Goal: Task Accomplishment & Management: Use online tool/utility

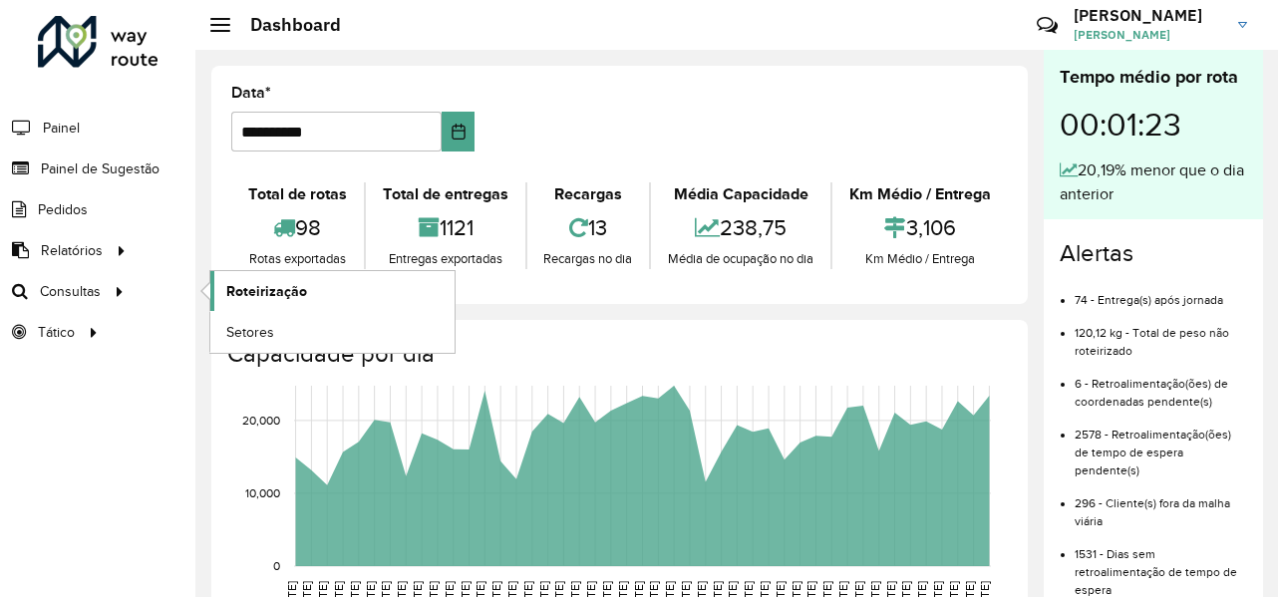
click at [360, 296] on link "Roteirização" at bounding box center [332, 291] width 244 height 40
click at [245, 335] on span "Setores" at bounding box center [250, 332] width 49 height 21
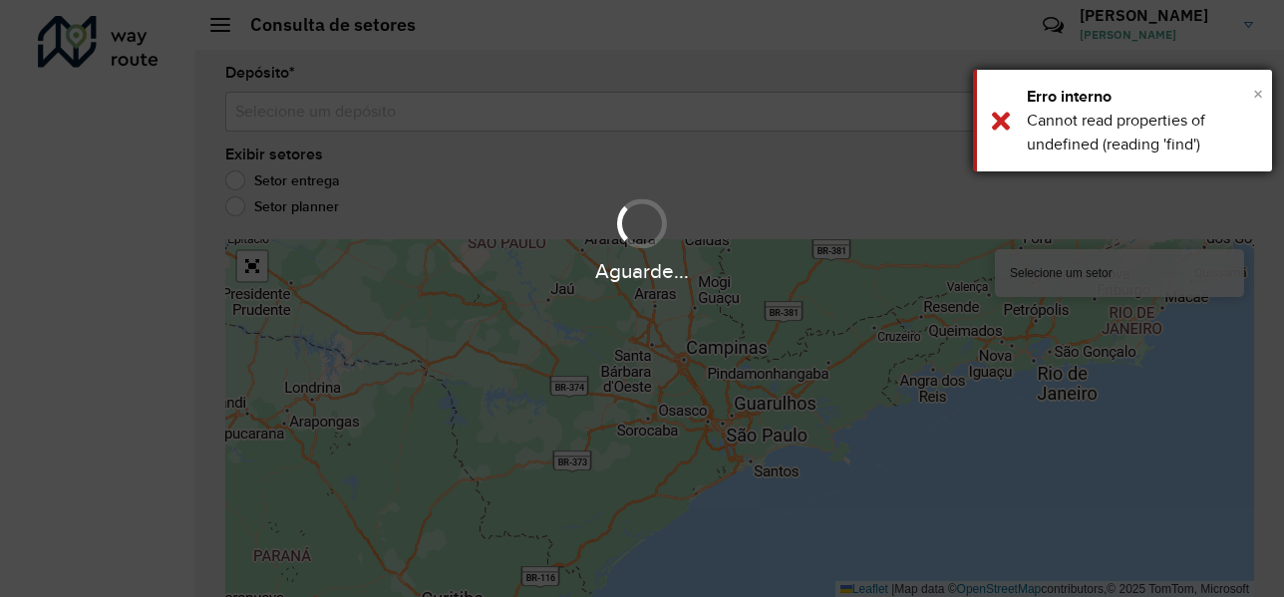
click at [1262, 92] on span "×" at bounding box center [1258, 94] width 10 height 22
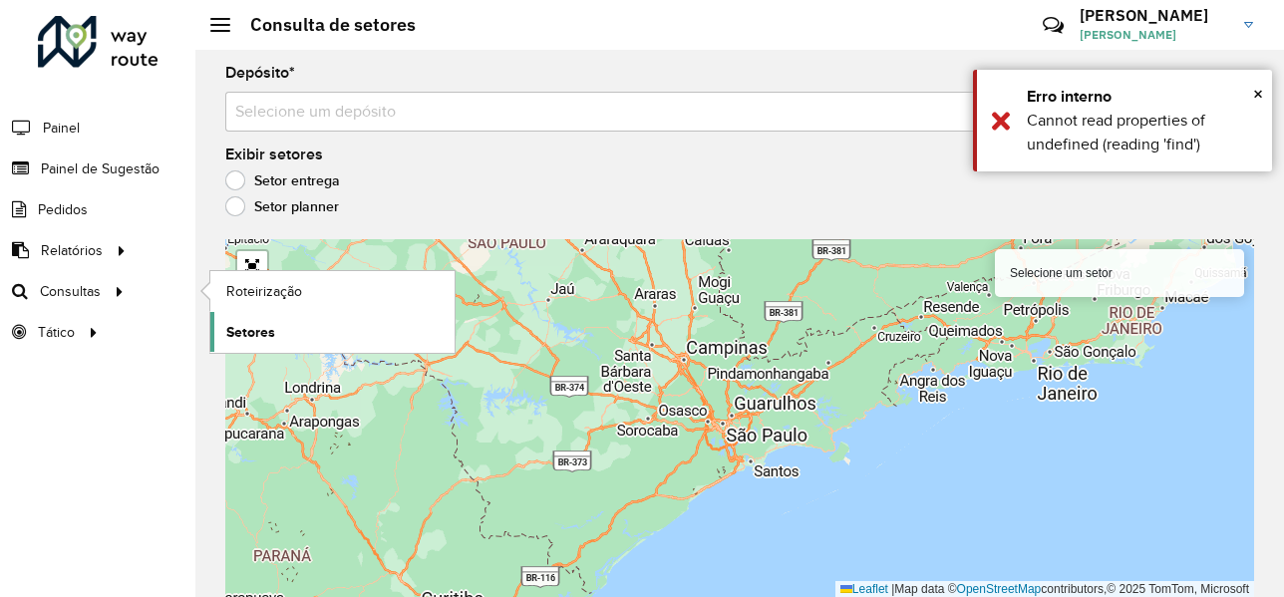
click at [297, 331] on link "Setores" at bounding box center [332, 332] width 244 height 40
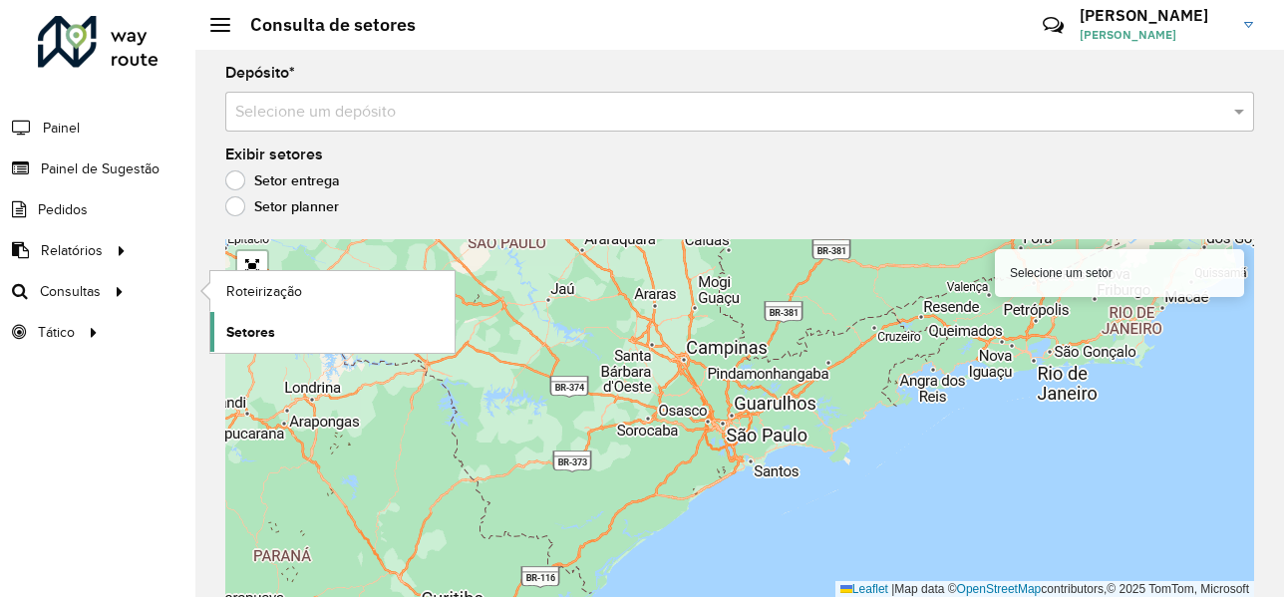
click at [251, 336] on span "Setores" at bounding box center [250, 332] width 49 height 21
click at [286, 285] on span "Roteirização" at bounding box center [266, 291] width 81 height 21
click at [242, 336] on span "Setores" at bounding box center [250, 332] width 49 height 21
click at [296, 336] on link "Setores" at bounding box center [332, 332] width 244 height 40
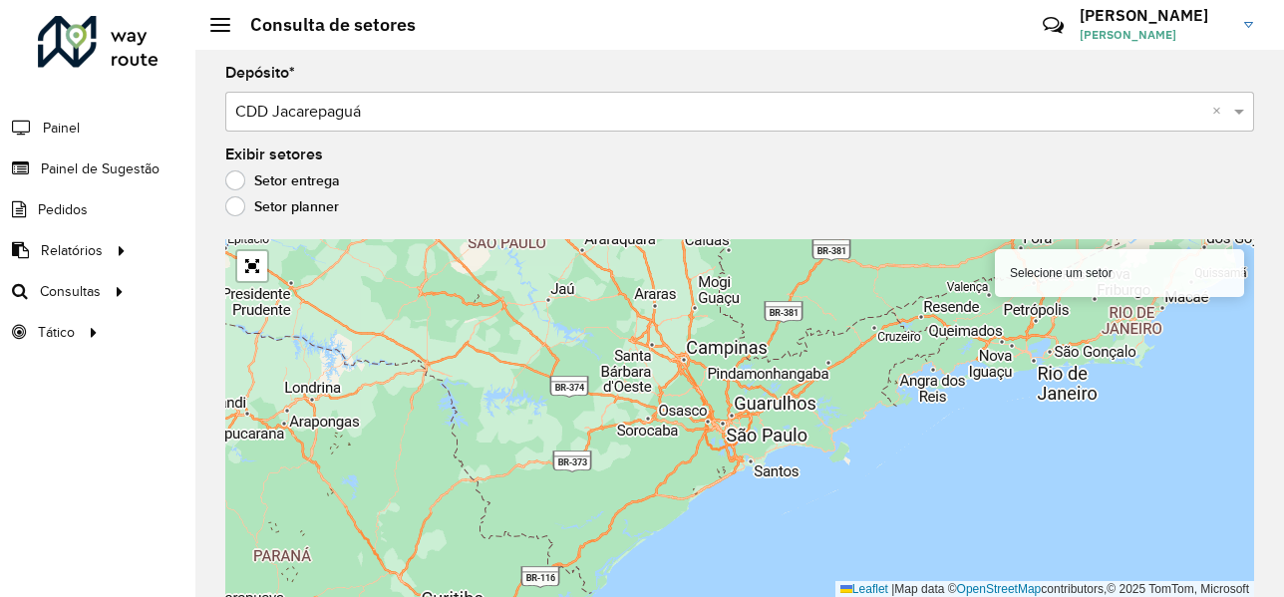
click at [284, 200] on label "Setor planner" at bounding box center [282, 206] width 114 height 20
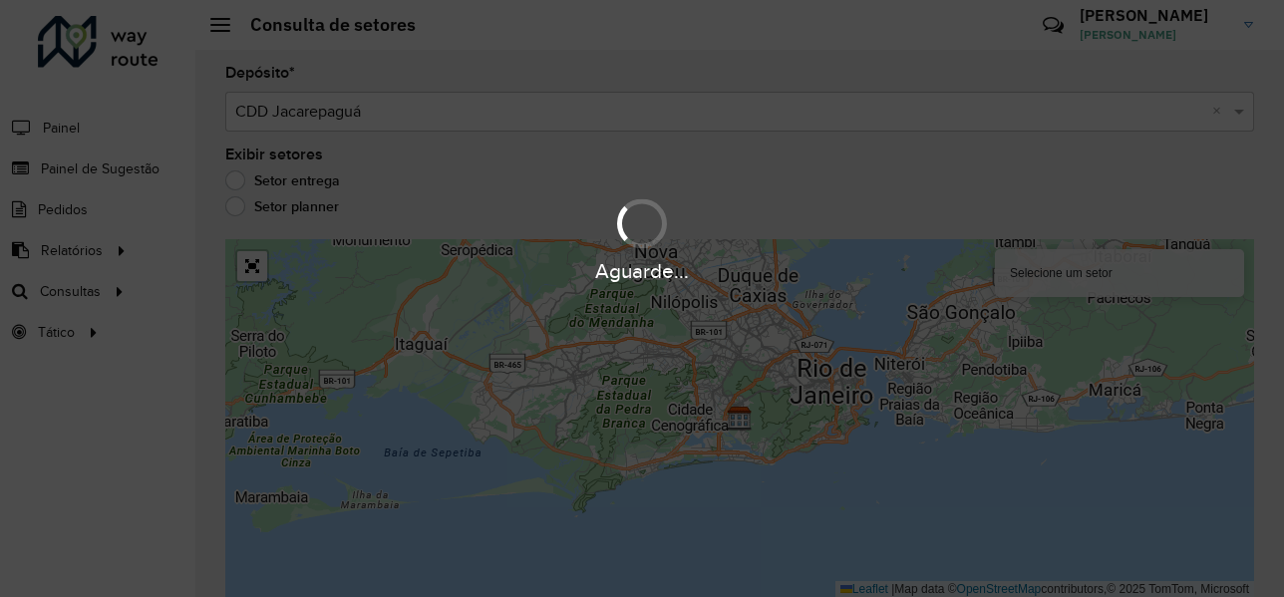
click at [311, 186] on div "Aguarde..." at bounding box center [642, 298] width 1284 height 597
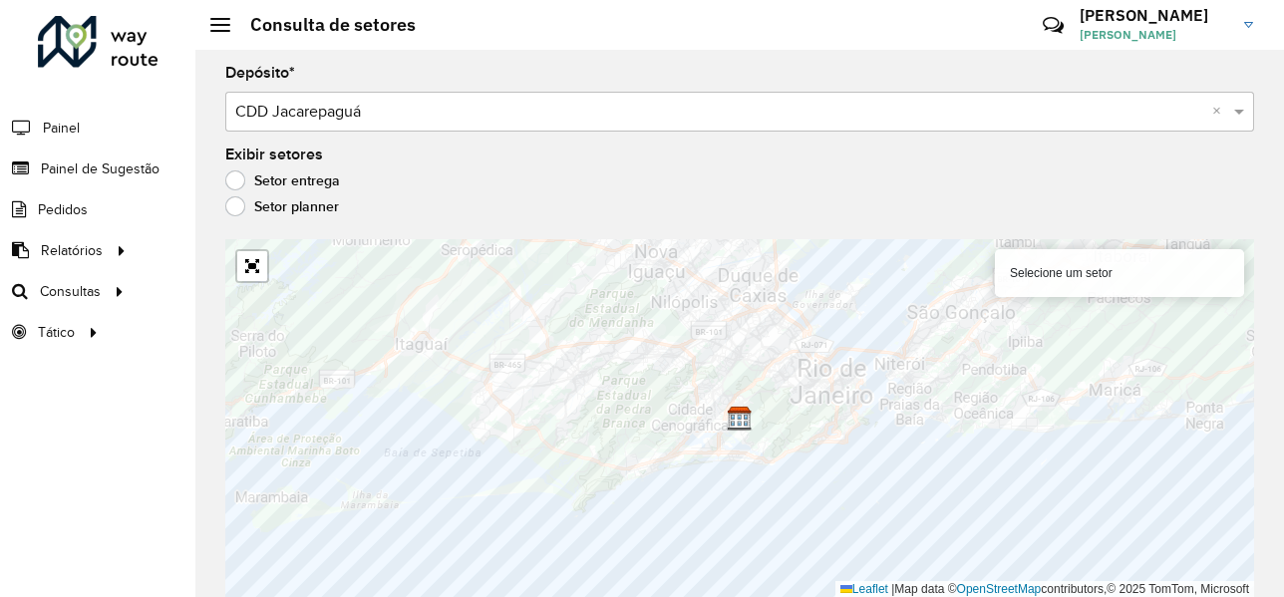
click at [249, 178] on label "Setor entrega" at bounding box center [282, 181] width 115 height 20
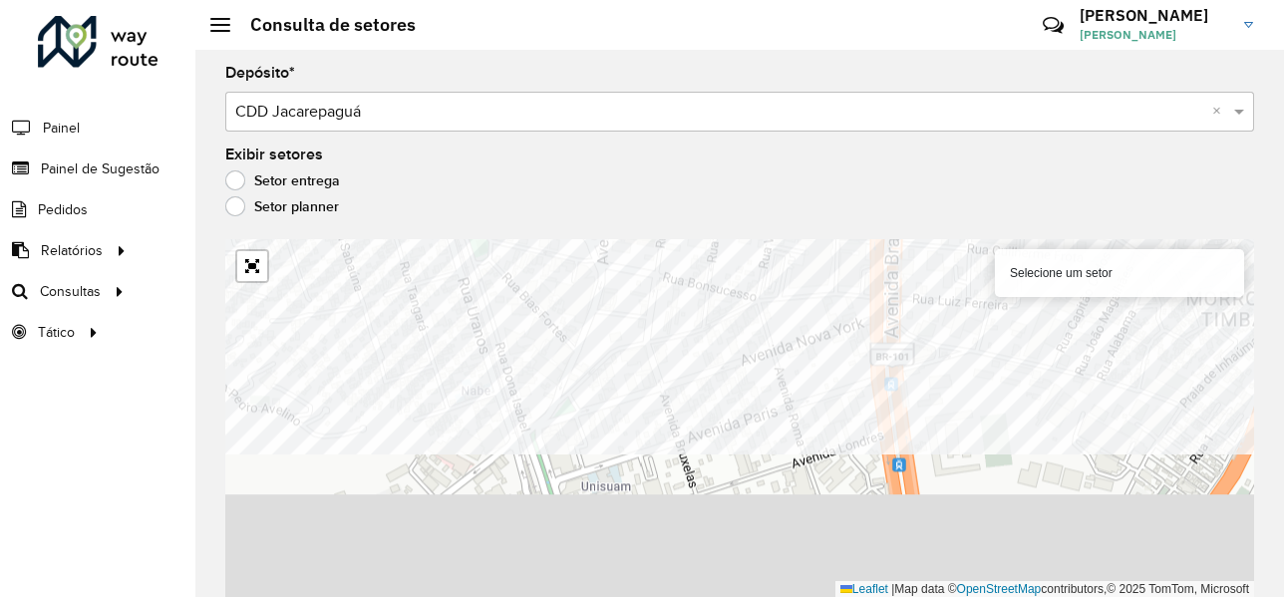
click at [549, 217] on formly-group "Depósito * Selecione um depósito × CDD Jacarepaguá × Exibir setores Setor entre…" at bounding box center [739, 332] width 1029 height 532
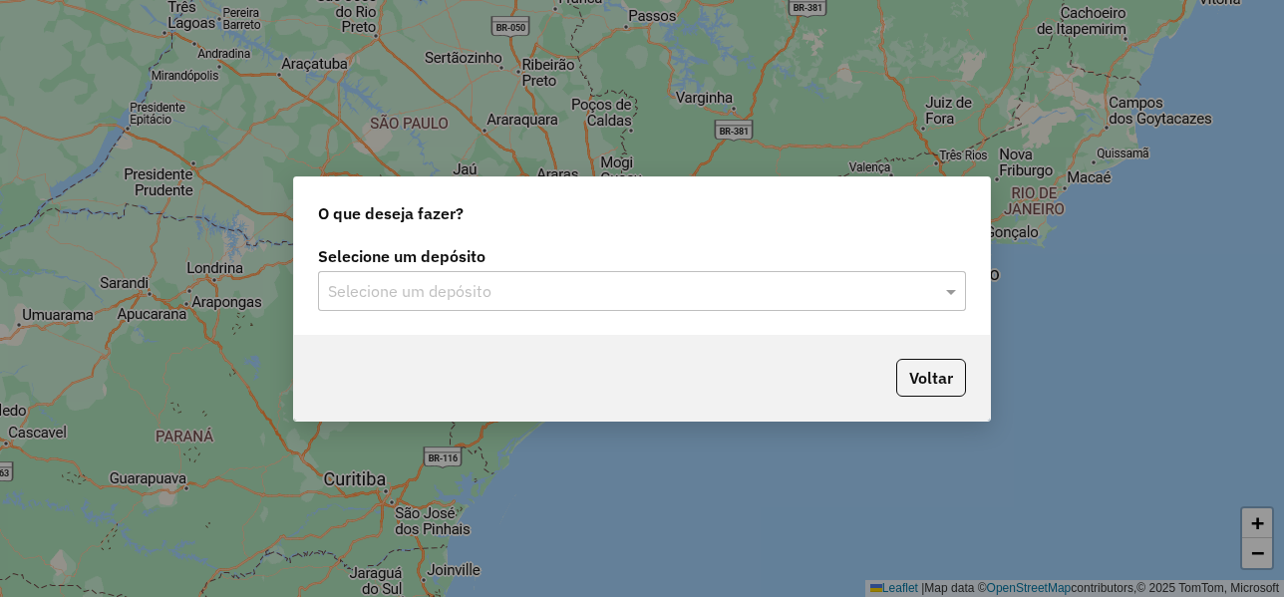
click at [497, 284] on input "text" at bounding box center [622, 292] width 588 height 24
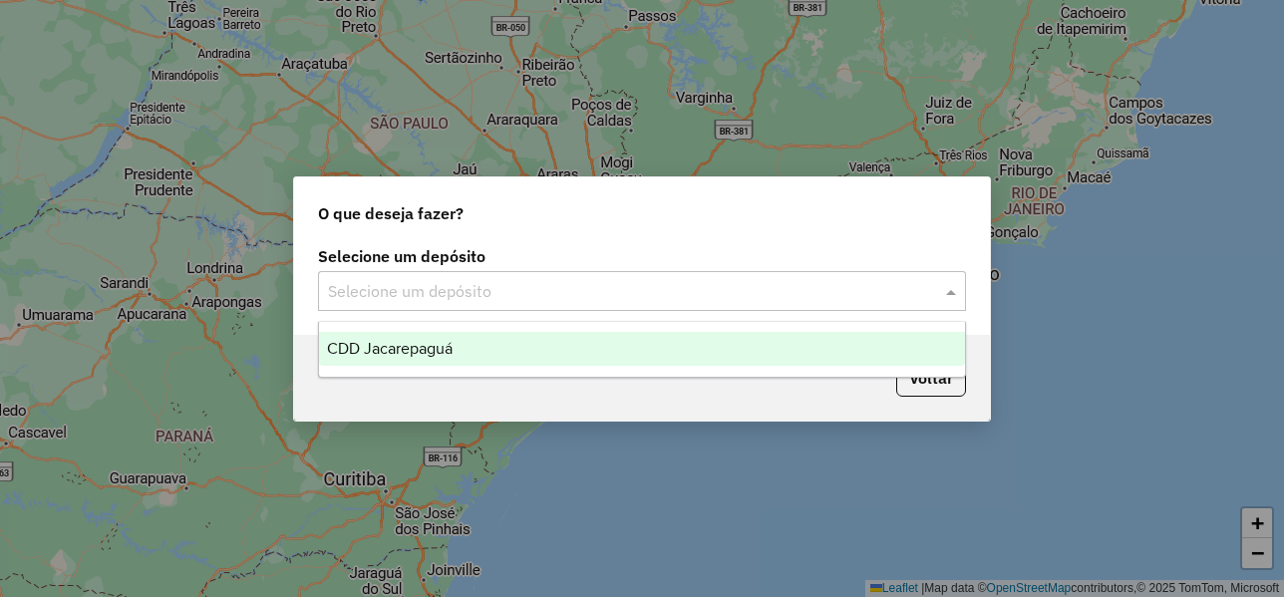
click at [434, 354] on span "CDD Jacarepaguá" at bounding box center [390, 348] width 126 height 17
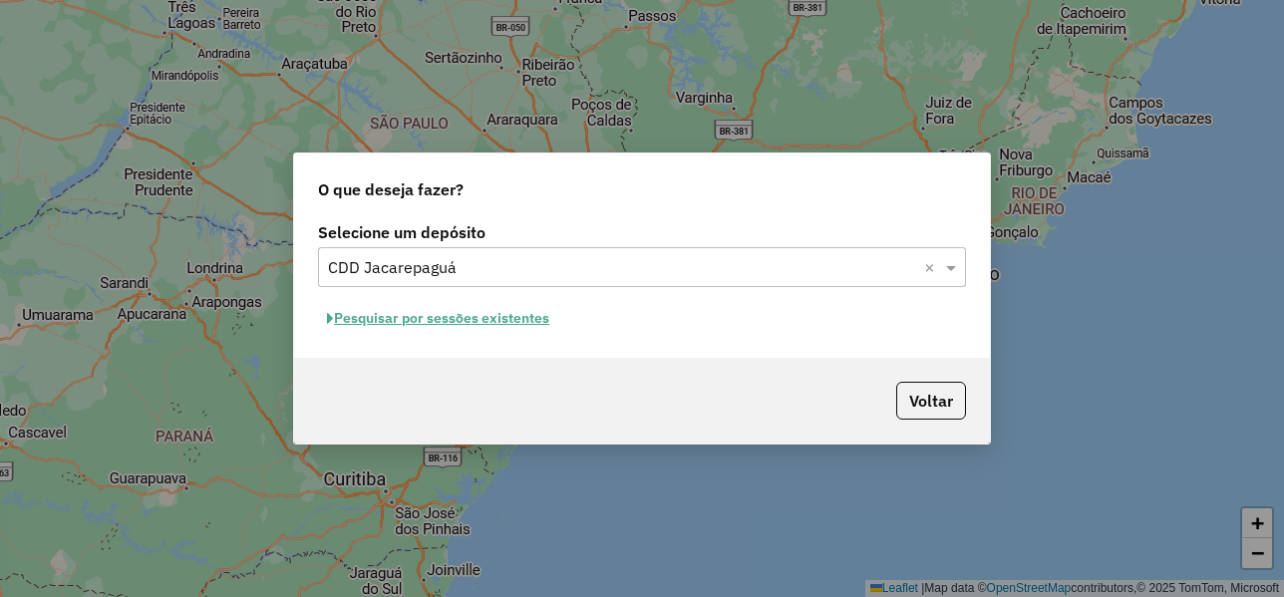
click at [415, 318] on button "Pesquisar por sessões existentes" at bounding box center [438, 318] width 240 height 31
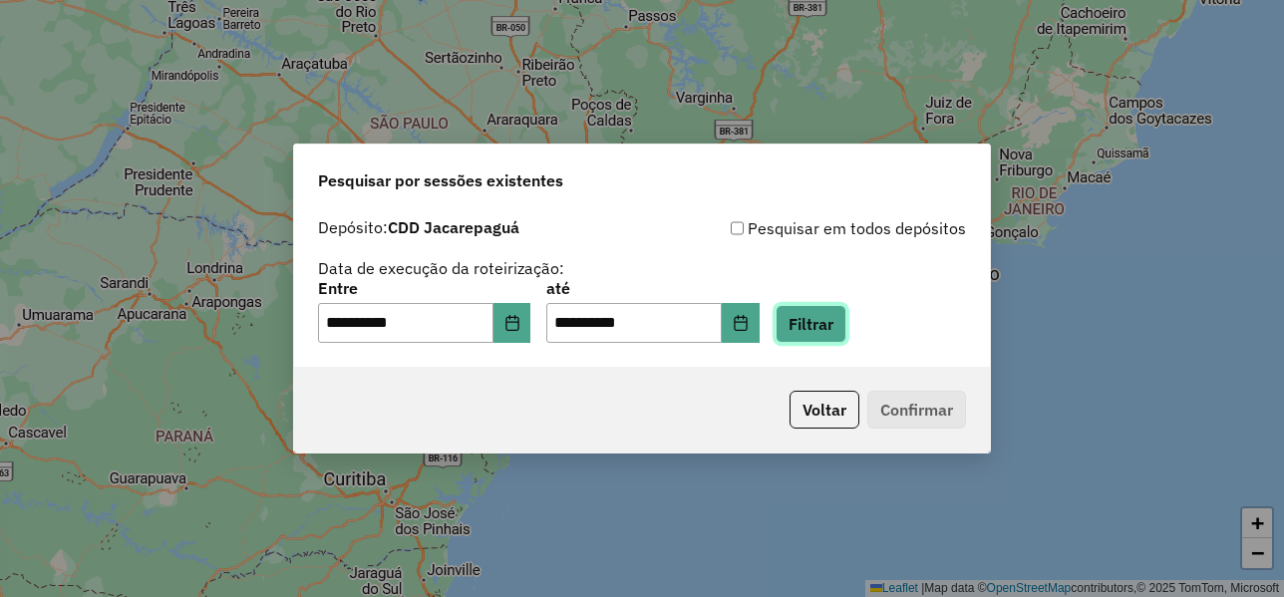
click at [842, 324] on button "Filtrar" at bounding box center [811, 324] width 71 height 38
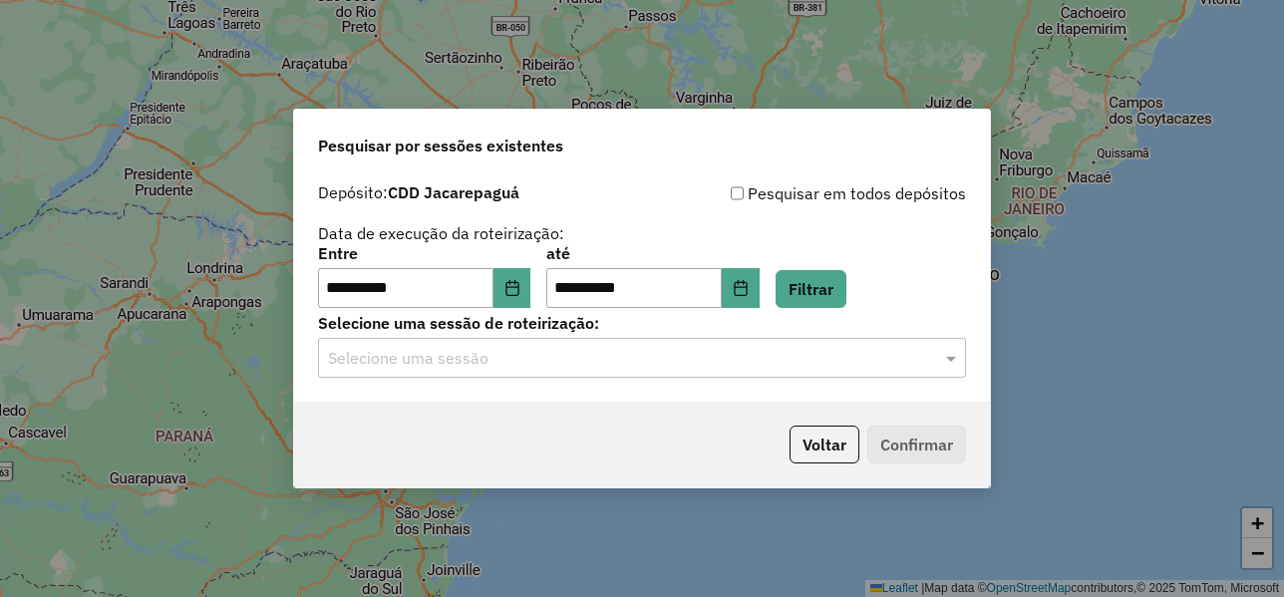
click at [450, 358] on input "text" at bounding box center [622, 359] width 588 height 24
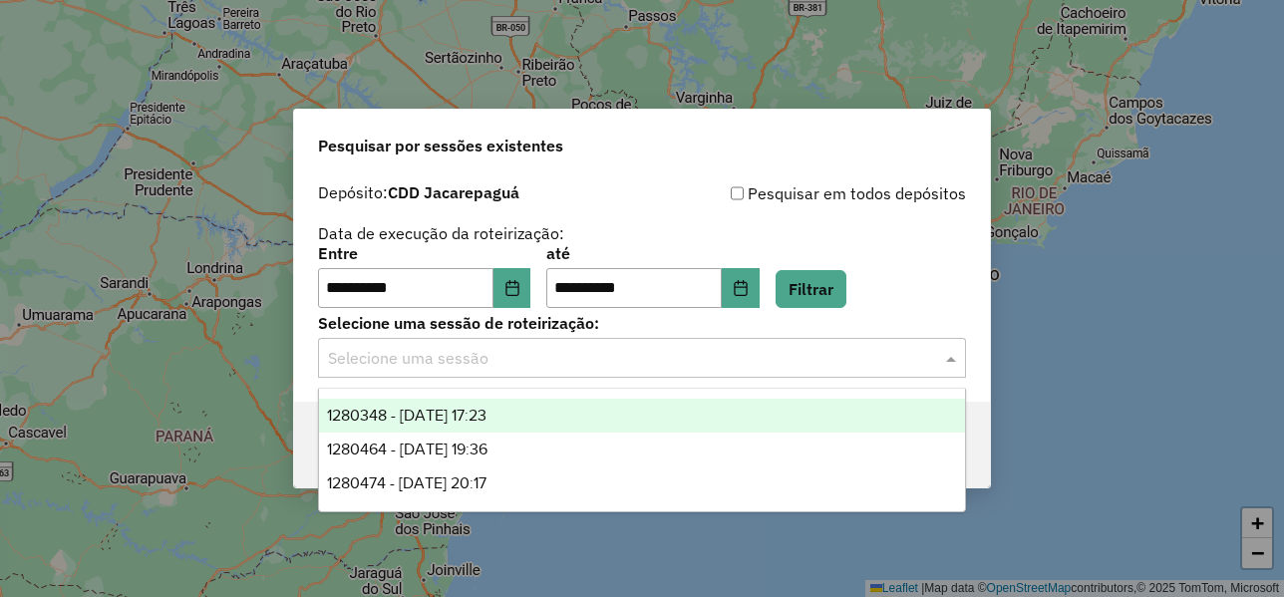
click at [434, 412] on span "1280348 - 22/09/2025 17:23" at bounding box center [407, 415] width 160 height 17
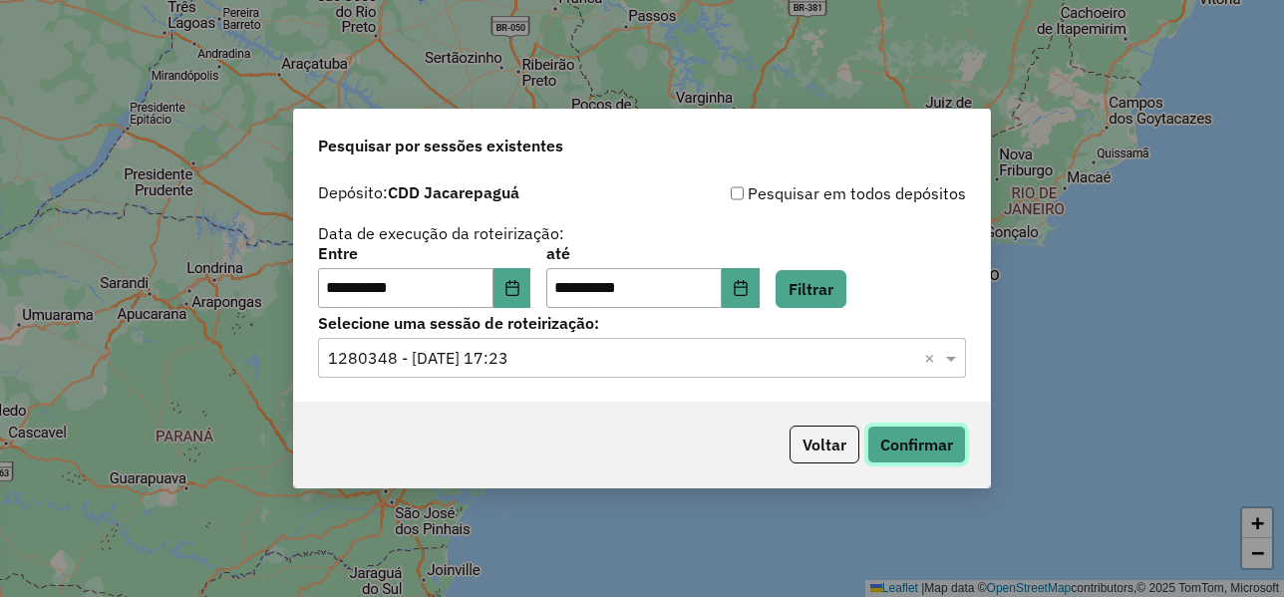
click at [904, 432] on button "Confirmar" at bounding box center [917, 445] width 99 height 38
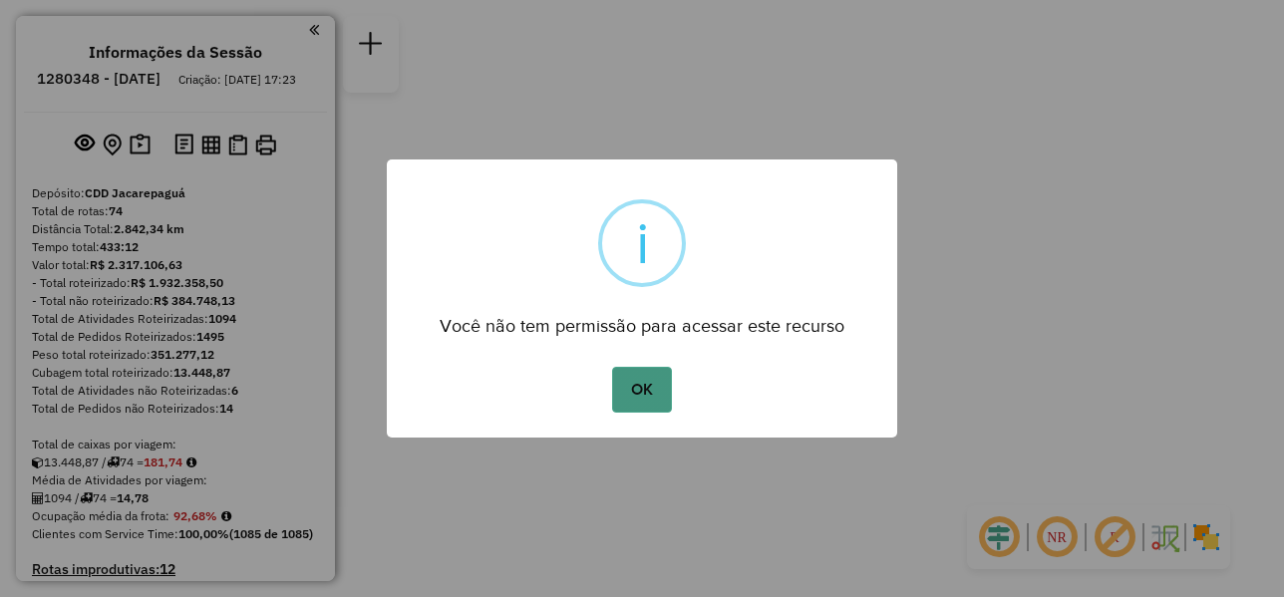
click at [657, 389] on button "OK" at bounding box center [641, 390] width 59 height 46
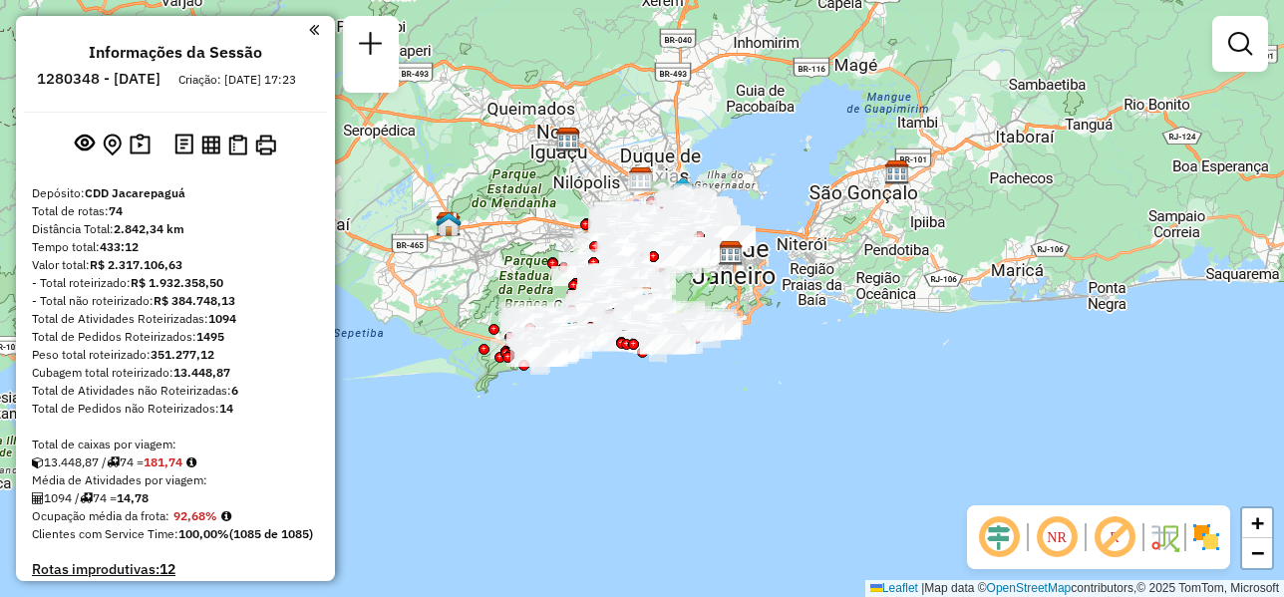
scroll to position [5550, 0]
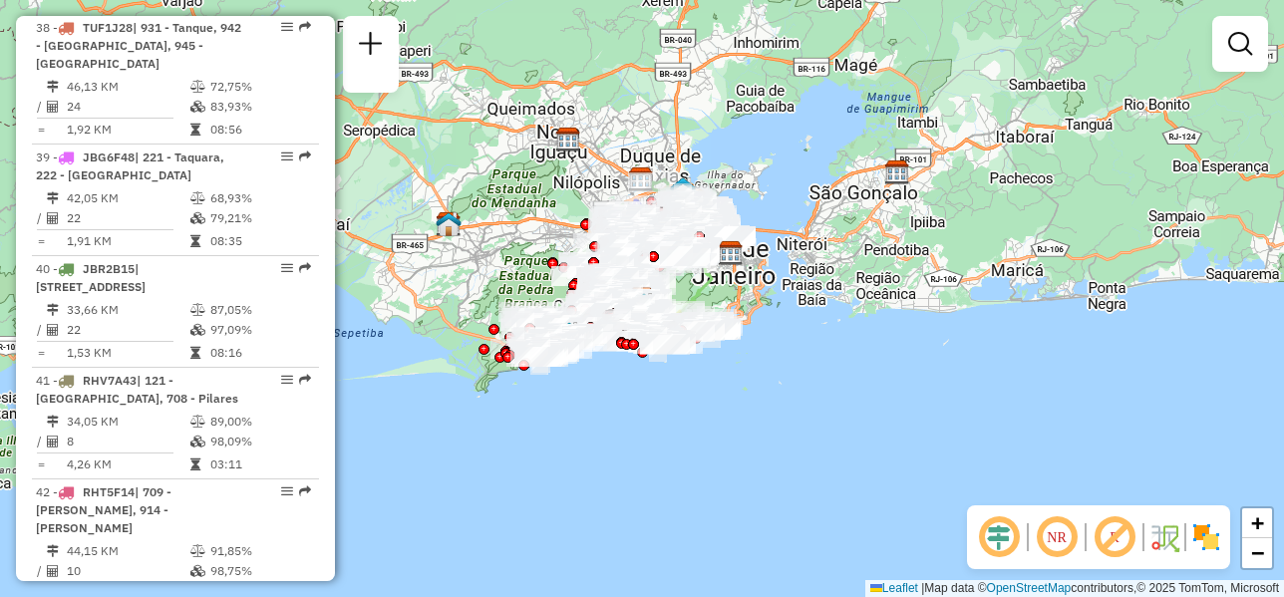
select select "**********"
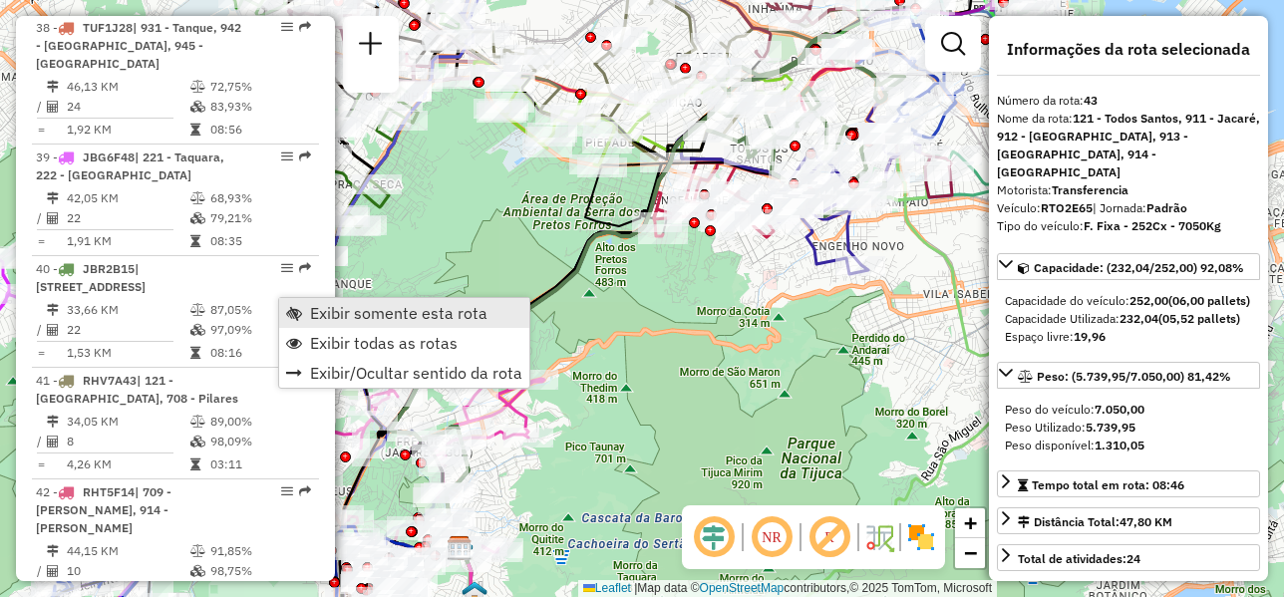
click at [338, 315] on span "Exibir somente esta rota" at bounding box center [399, 313] width 178 height 16
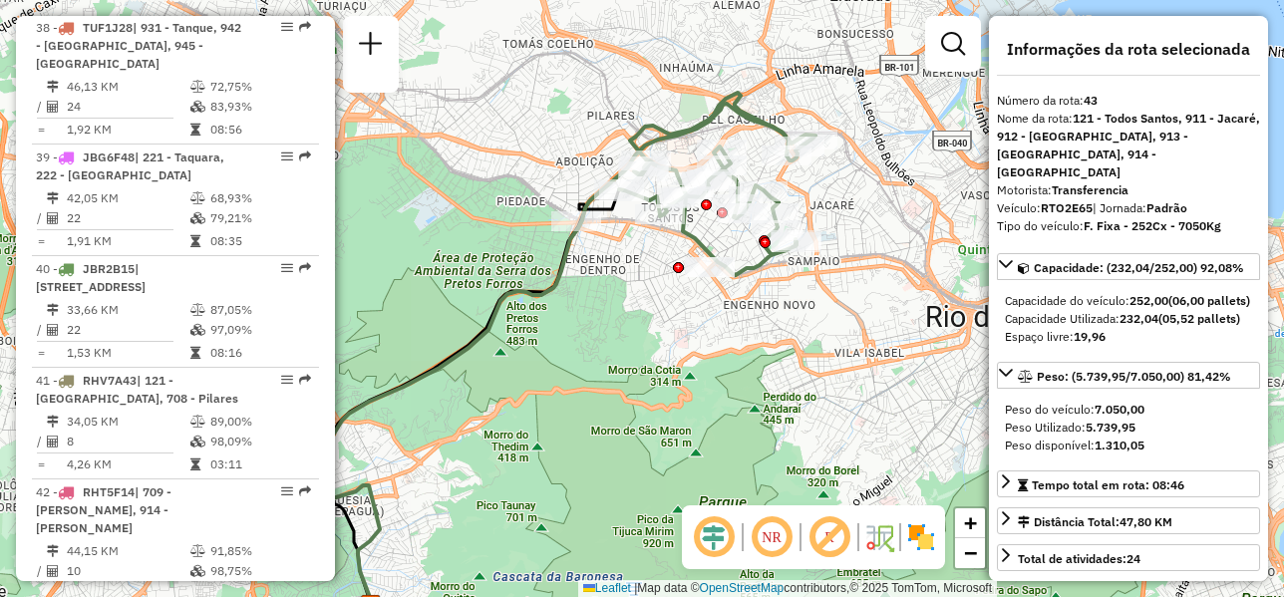
drag, startPoint x: 738, startPoint y: 195, endPoint x: 658, endPoint y: 241, distance: 92.0
click at [658, 241] on div "Janela de atendimento Grade de atendimento Capacidade Transportadoras Veículos …" at bounding box center [642, 298] width 1284 height 597
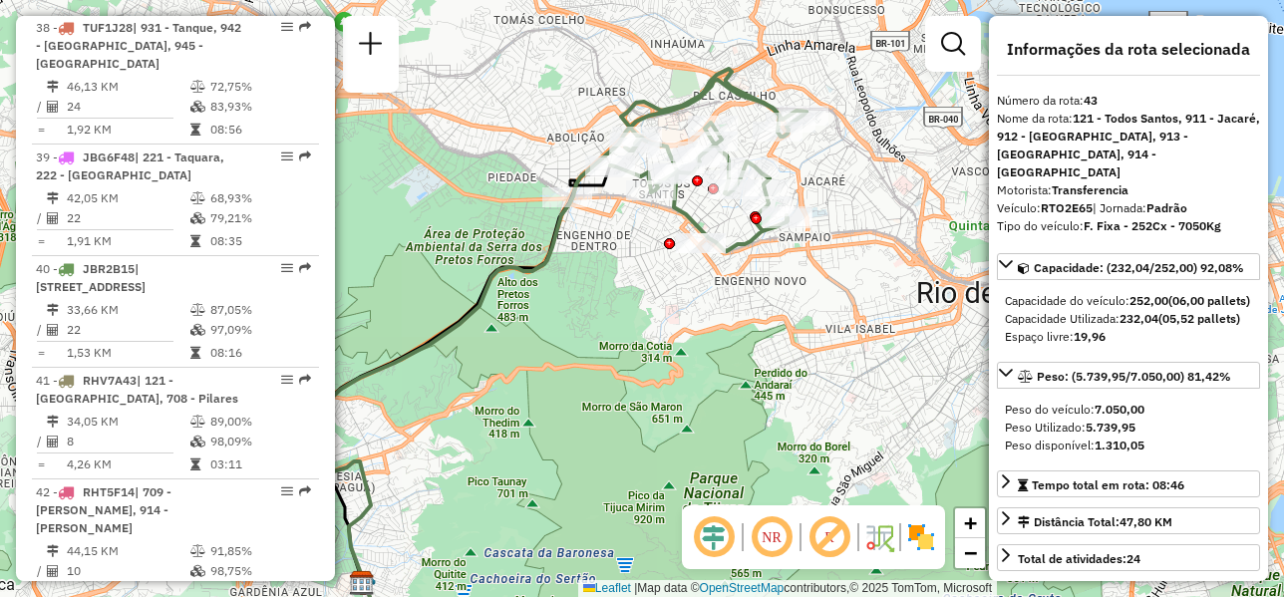
drag, startPoint x: 706, startPoint y: 200, endPoint x: 628, endPoint y: 227, distance: 82.3
click at [628, 227] on div "Janela de atendimento Grade de atendimento Capacidade Transportadoras Veículos …" at bounding box center [642, 298] width 1284 height 597
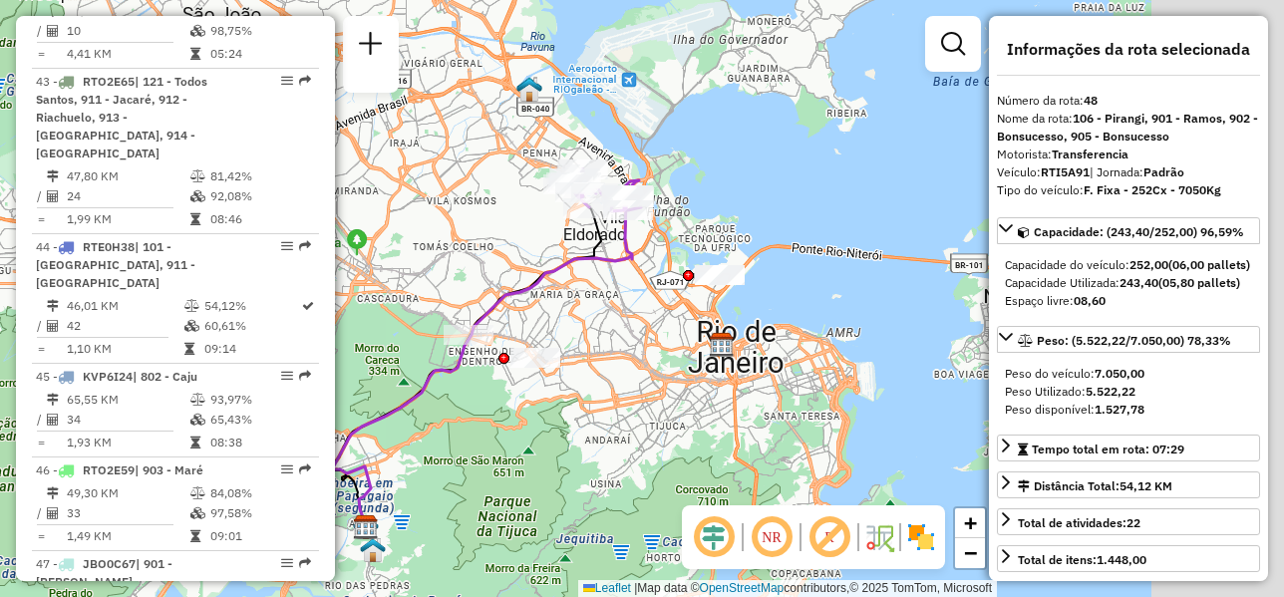
drag, startPoint x: 707, startPoint y: 193, endPoint x: 548, endPoint y: 246, distance: 167.1
click at [548, 246] on div "Janela de atendimento Grade de atendimento Capacidade Transportadoras Veículos …" at bounding box center [642, 298] width 1284 height 597
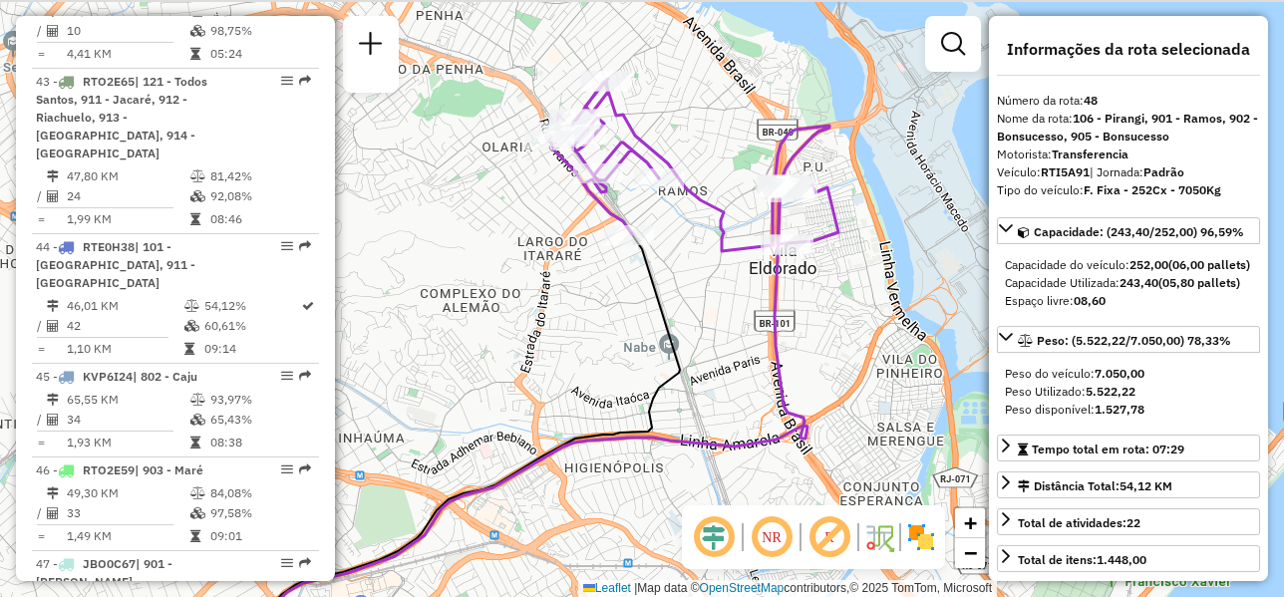
drag, startPoint x: 590, startPoint y: 263, endPoint x: 827, endPoint y: 271, distance: 236.5
click at [827, 271] on div "Janela de atendimento Grade de atendimento Capacidade Transportadoras Veículos …" at bounding box center [642, 298] width 1284 height 597
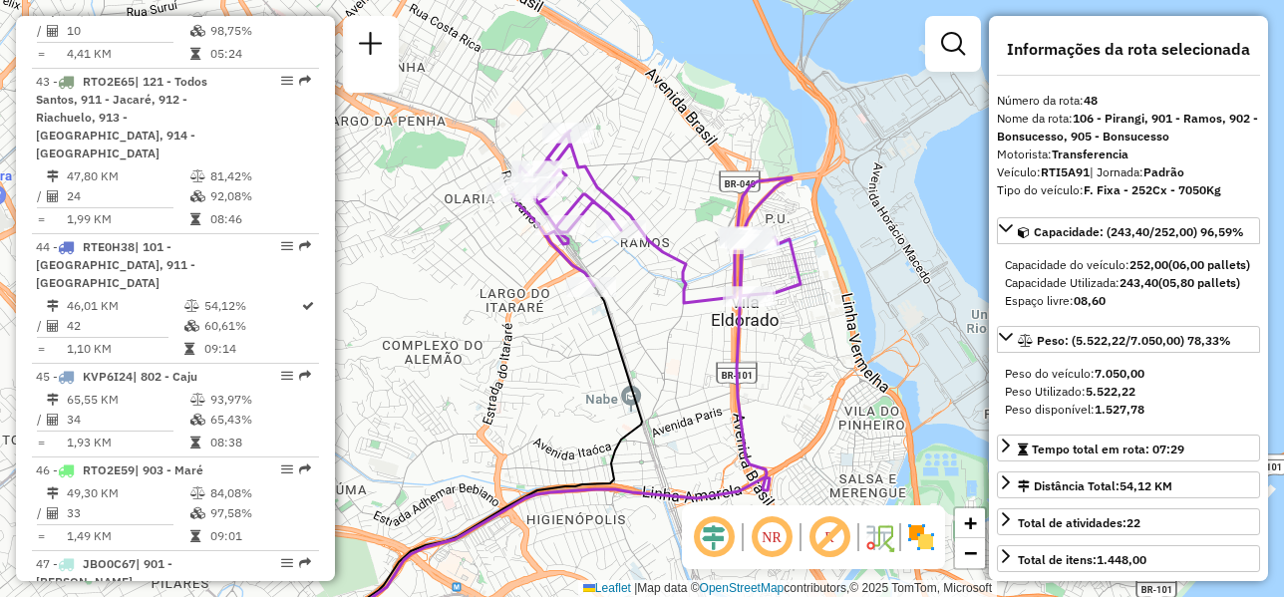
drag, startPoint x: 717, startPoint y: 257, endPoint x: 681, endPoint y: 305, distance: 59.8
click at [681, 303] on icon at bounding box center [656, 217] width 289 height 173
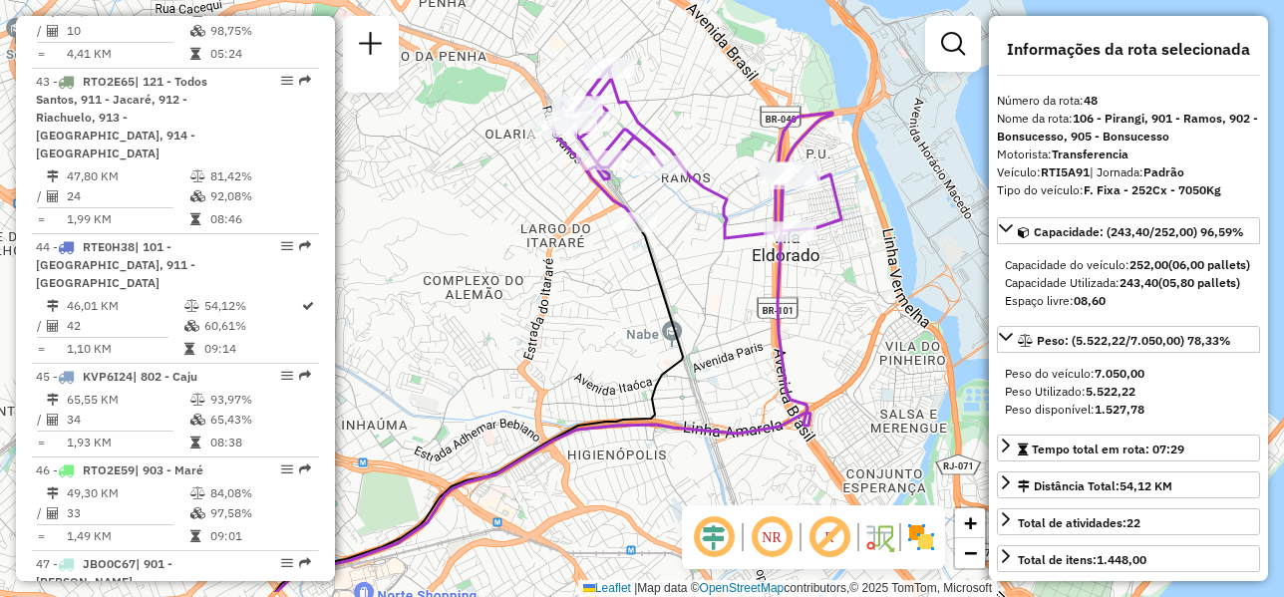
drag, startPoint x: 855, startPoint y: 339, endPoint x: 895, endPoint y: 282, distance: 70.0
click at [895, 282] on div "Janela de atendimento Grade de atendimento Capacidade Transportadoras Veículos …" at bounding box center [642, 298] width 1284 height 597
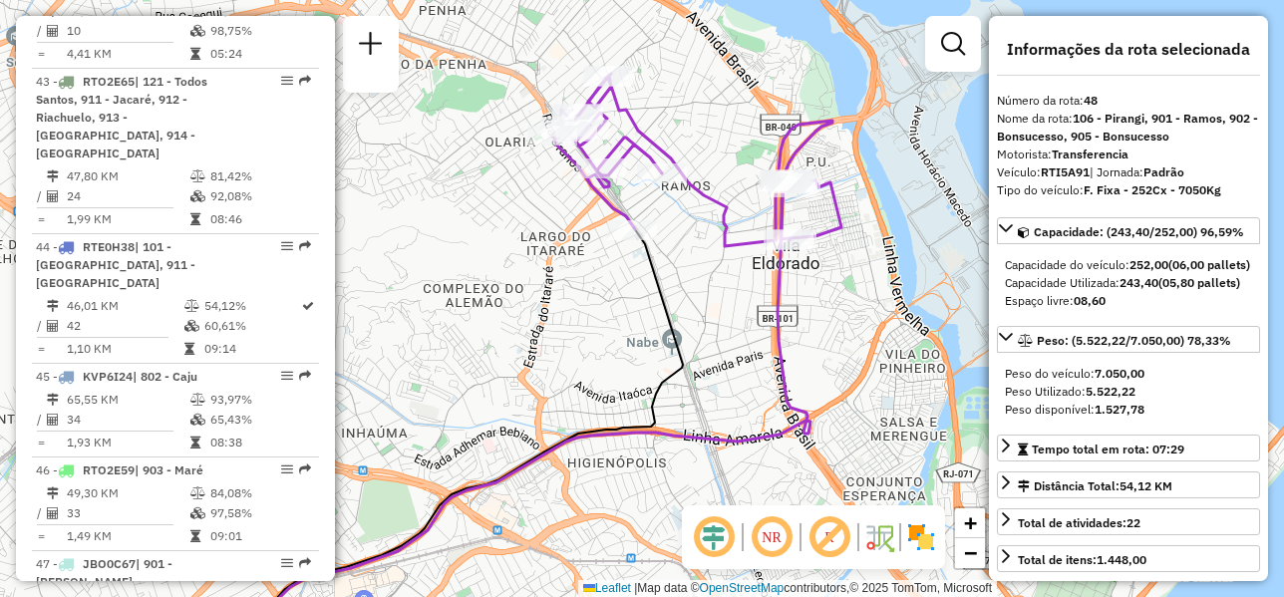
click at [1233, 419] on div "Peso disponível: 1.527,78" at bounding box center [1128, 410] width 247 height 18
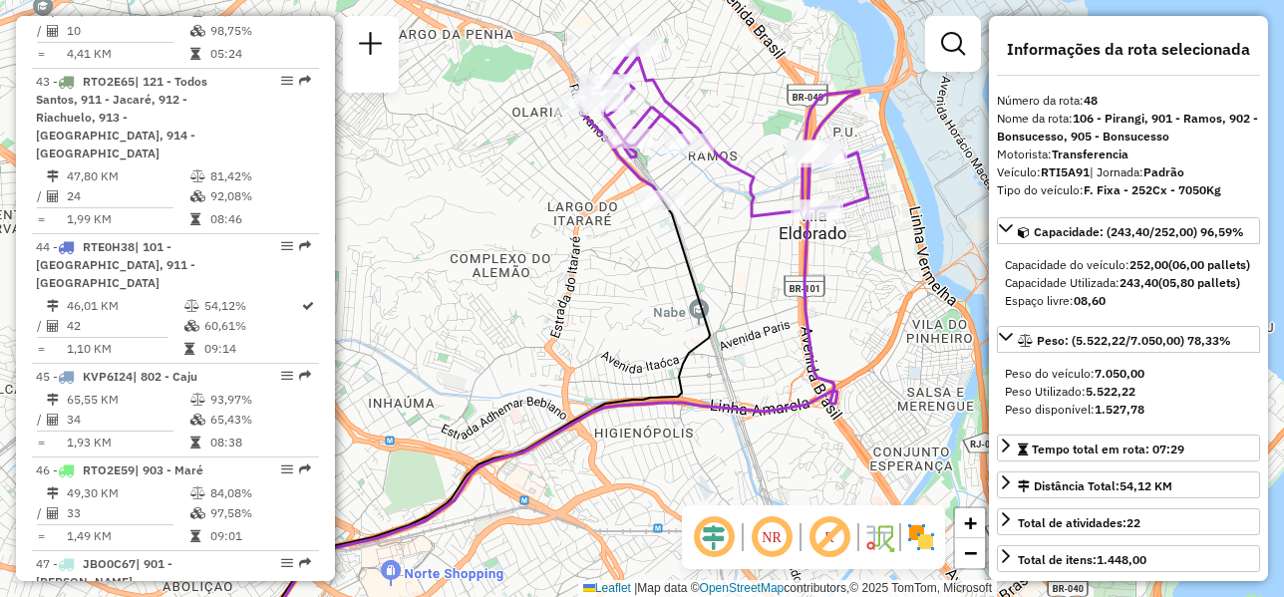
drag, startPoint x: 906, startPoint y: 256, endPoint x: 933, endPoint y: 226, distance: 40.2
click at [933, 226] on div "Janela de atendimento Grade de atendimento Capacidade Transportadoras Veículos …" at bounding box center [642, 298] width 1284 height 597
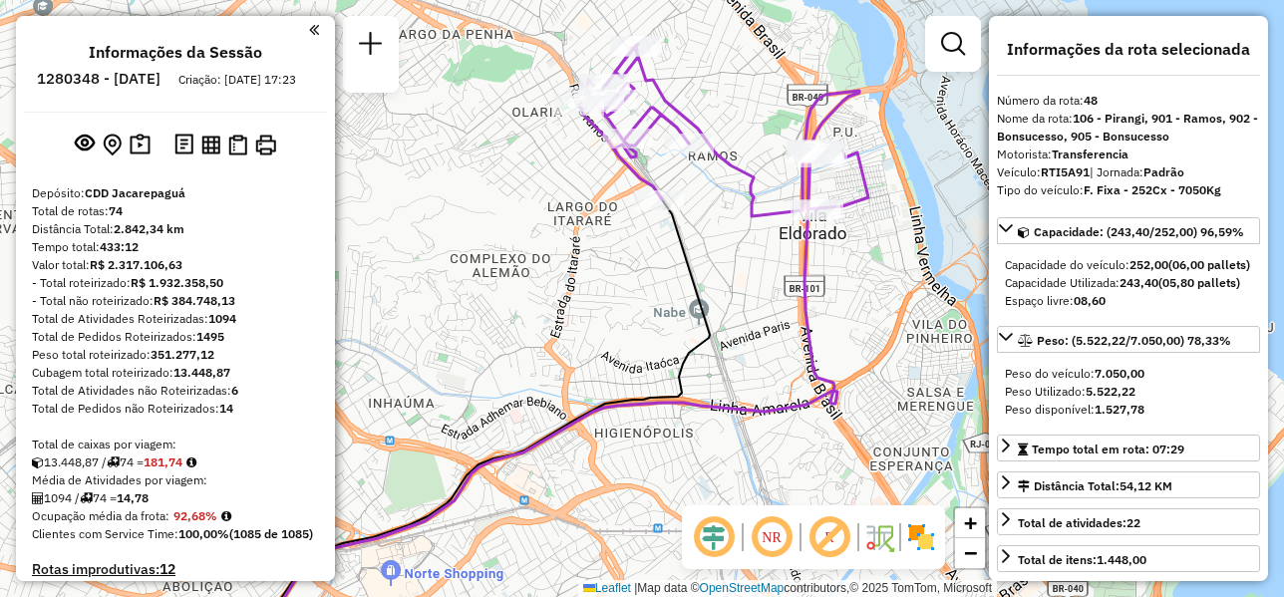
scroll to position [2892, 0]
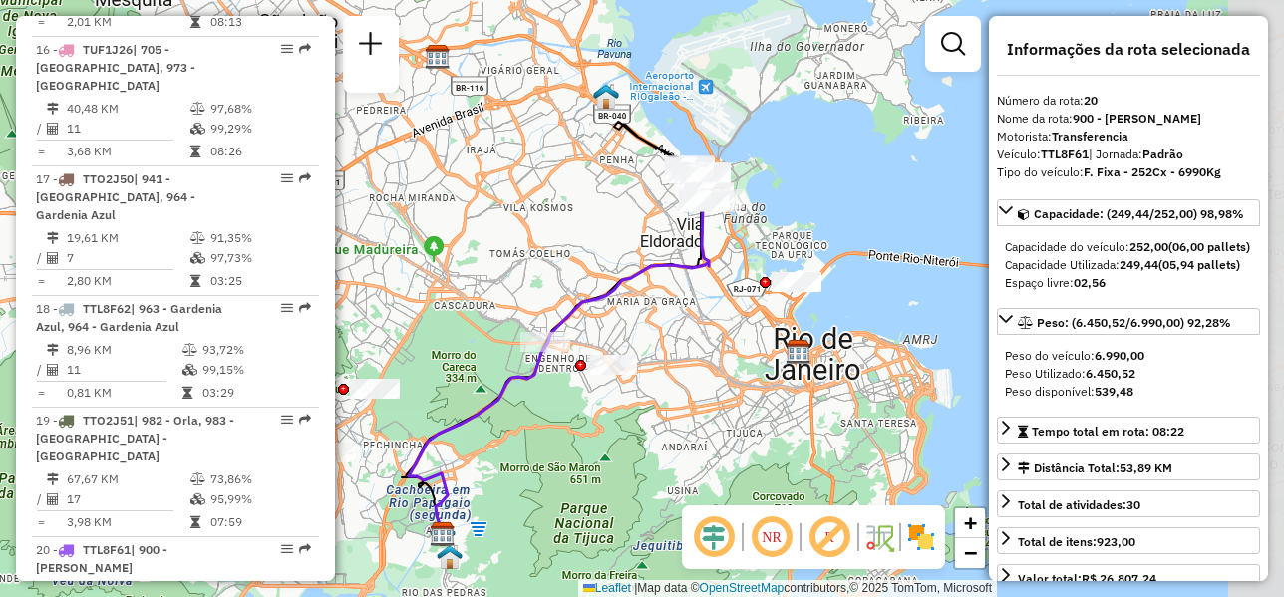
drag, startPoint x: 753, startPoint y: 193, endPoint x: 686, endPoint y: 227, distance: 74.9
click at [668, 230] on div "Janela de atendimento Grade de atendimento Capacidade Transportadoras Veículos …" at bounding box center [642, 298] width 1284 height 597
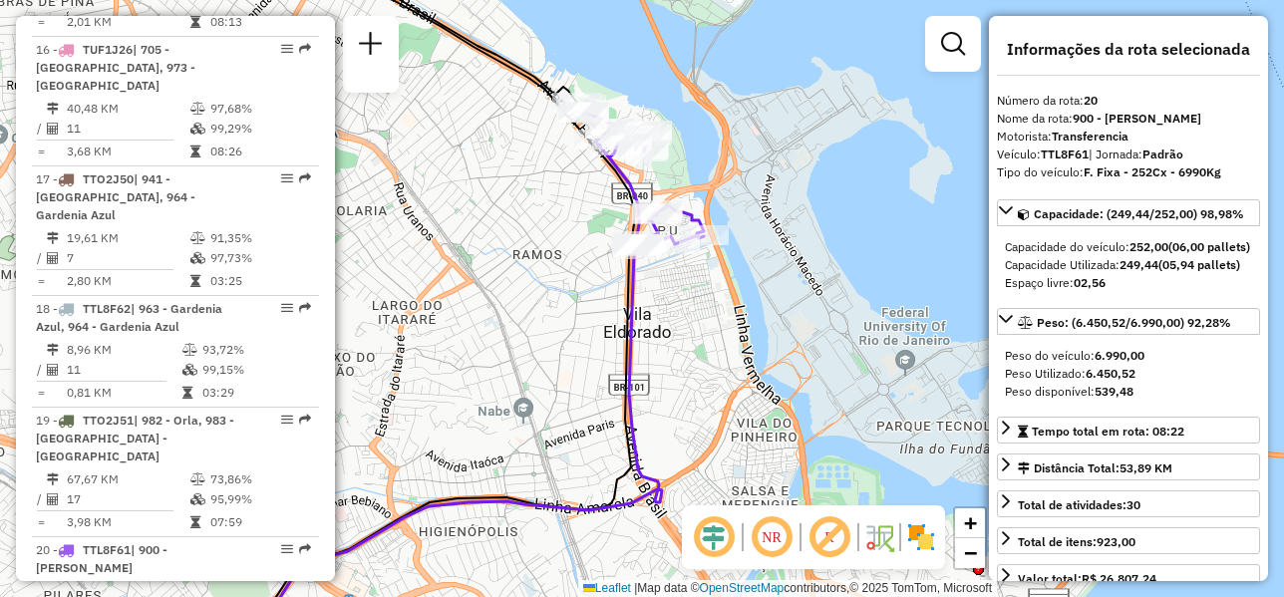
drag, startPoint x: 730, startPoint y: 269, endPoint x: 732, endPoint y: 315, distance: 45.9
click at [732, 315] on div "Janela de atendimento Grade de atendimento Capacidade Transportadoras Veículos …" at bounding box center [642, 298] width 1284 height 597
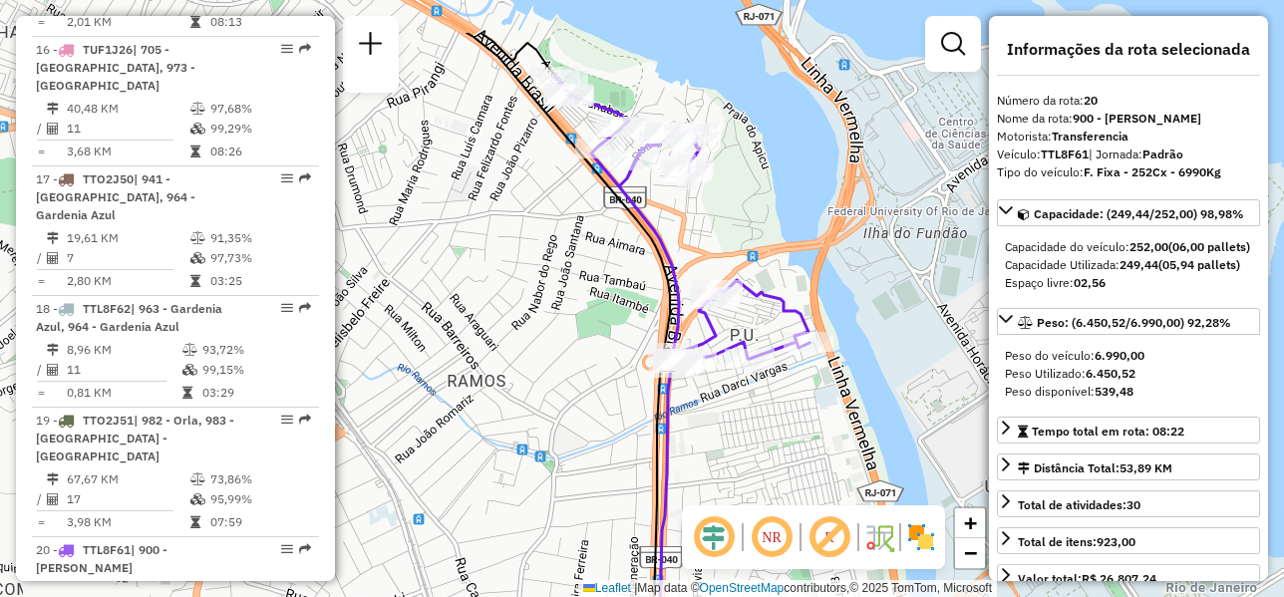
drag, startPoint x: 750, startPoint y: 205, endPoint x: 812, endPoint y: 251, distance: 77.0
click at [812, 251] on div "Janela de atendimento Grade de atendimento Capacidade Transportadoras Veículos …" at bounding box center [642, 298] width 1284 height 597
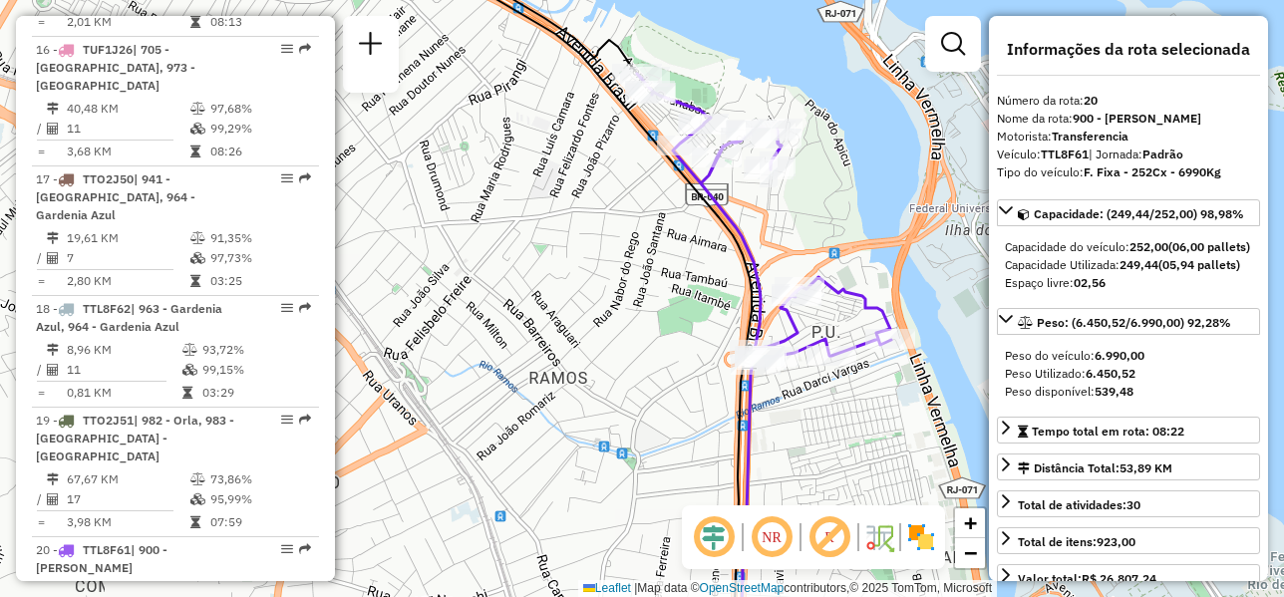
drag, startPoint x: 803, startPoint y: 224, endPoint x: 885, endPoint y: 221, distance: 81.8
click at [885, 221] on div "Janela de atendimento Grade de atendimento Capacidade Transportadoras Veículos …" at bounding box center [642, 298] width 1284 height 597
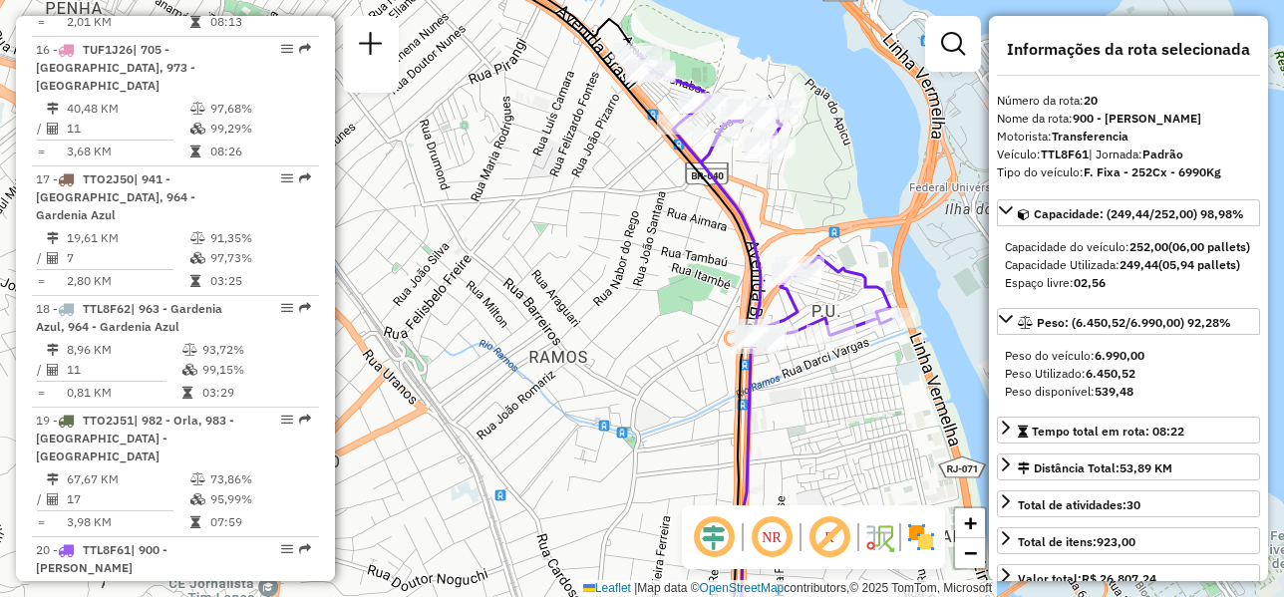
drag, startPoint x: 867, startPoint y: 209, endPoint x: 867, endPoint y: 188, distance: 20.9
click at [867, 188] on div "Janela de atendimento Grade de atendimento Capacidade Transportadoras Veículos …" at bounding box center [642, 298] width 1284 height 597
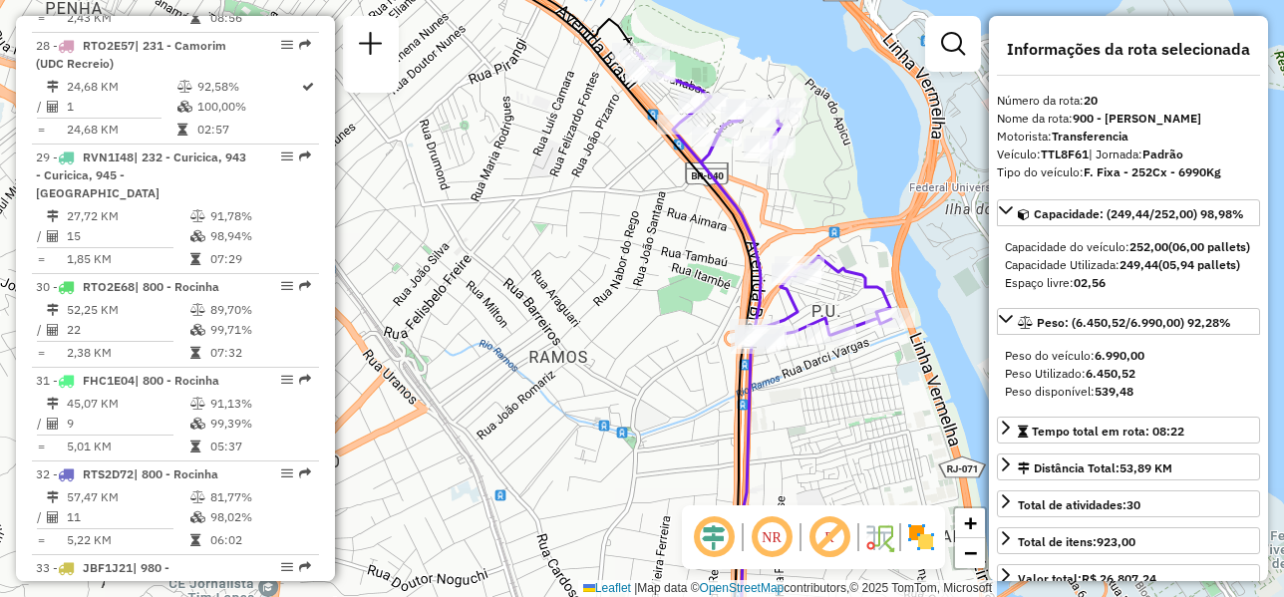
scroll to position [5997, 0]
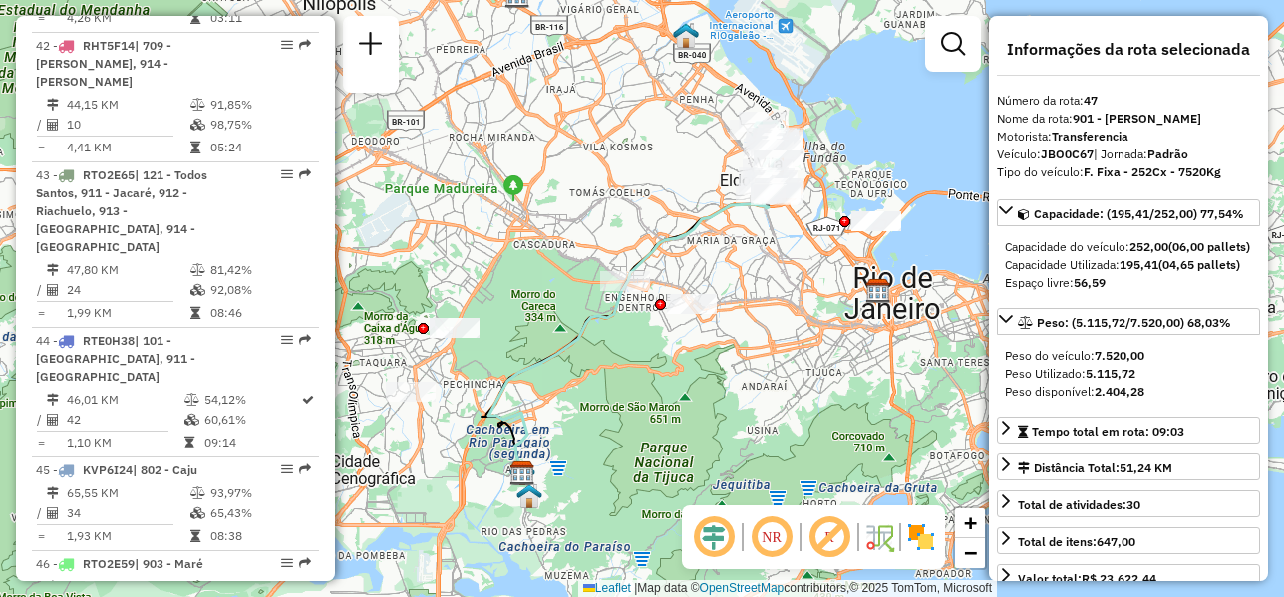
drag, startPoint x: 665, startPoint y: 186, endPoint x: 648, endPoint y: 191, distance: 17.7
click at [648, 191] on div "Janela de atendimento Grade de atendimento Capacidade Transportadoras Veículos …" at bounding box center [642, 298] width 1284 height 597
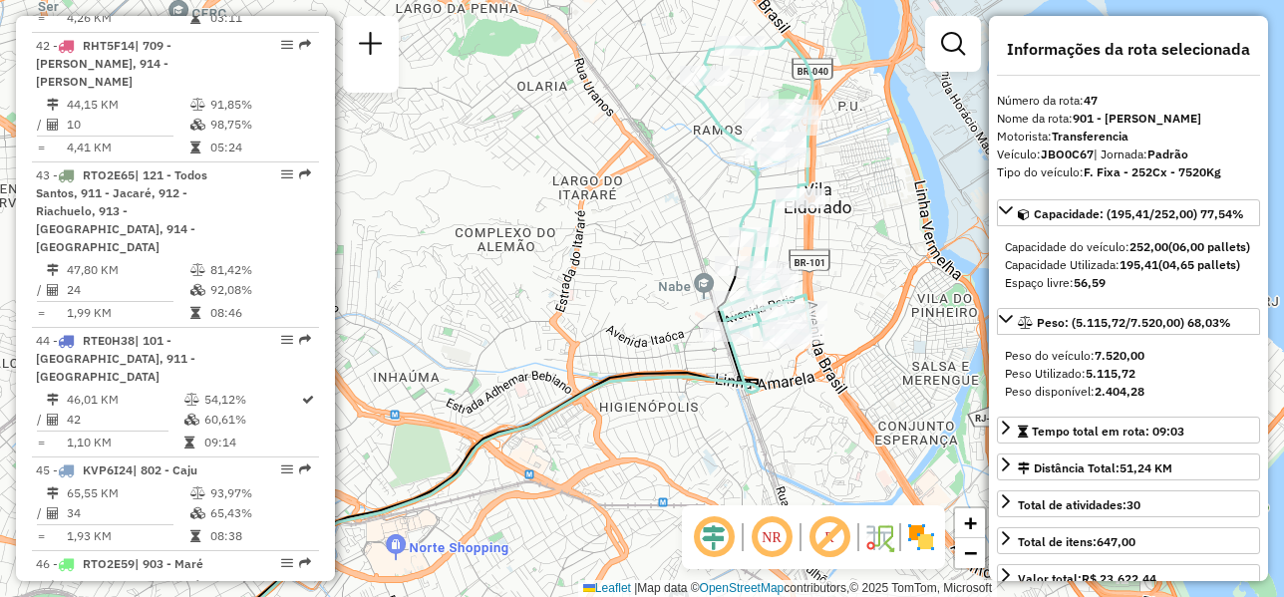
drag, startPoint x: 801, startPoint y: 160, endPoint x: 854, endPoint y: 257, distance: 111.1
click at [854, 257] on div "Janela de atendimento Grade de atendimento Capacidade Transportadoras Veículos …" at bounding box center [642, 298] width 1284 height 597
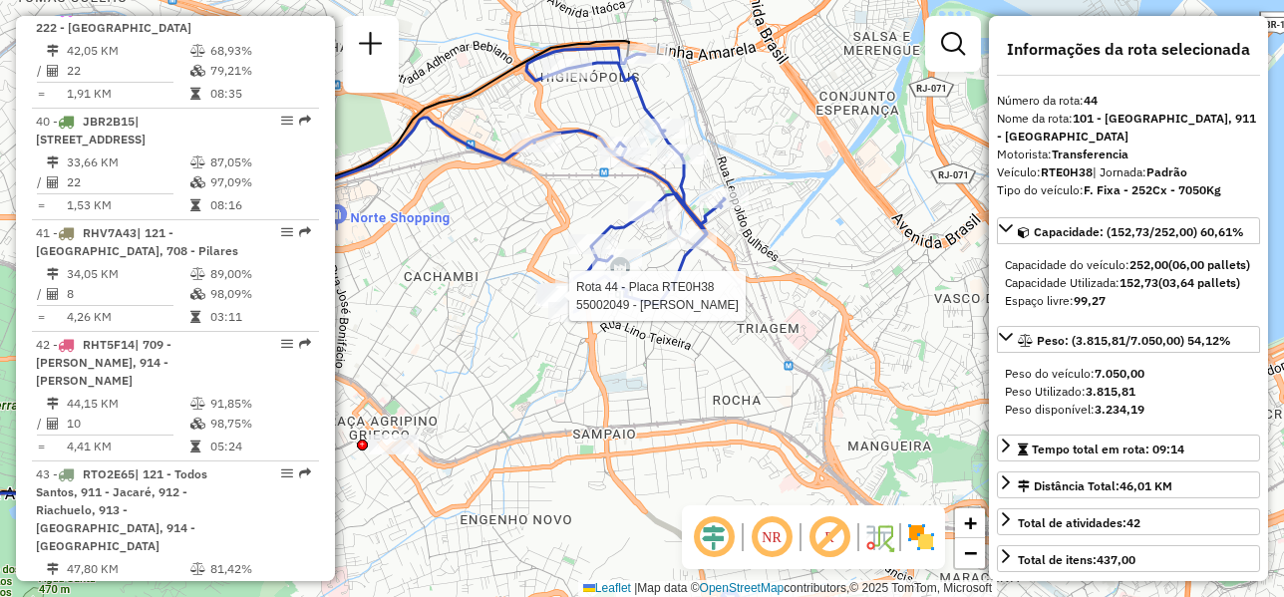
click at [544, 214] on div "Rota 44 - Placa RTE0H38 55002049 - [PERSON_NAME] DOS Janela de atendimento Grad…" at bounding box center [642, 298] width 1284 height 597
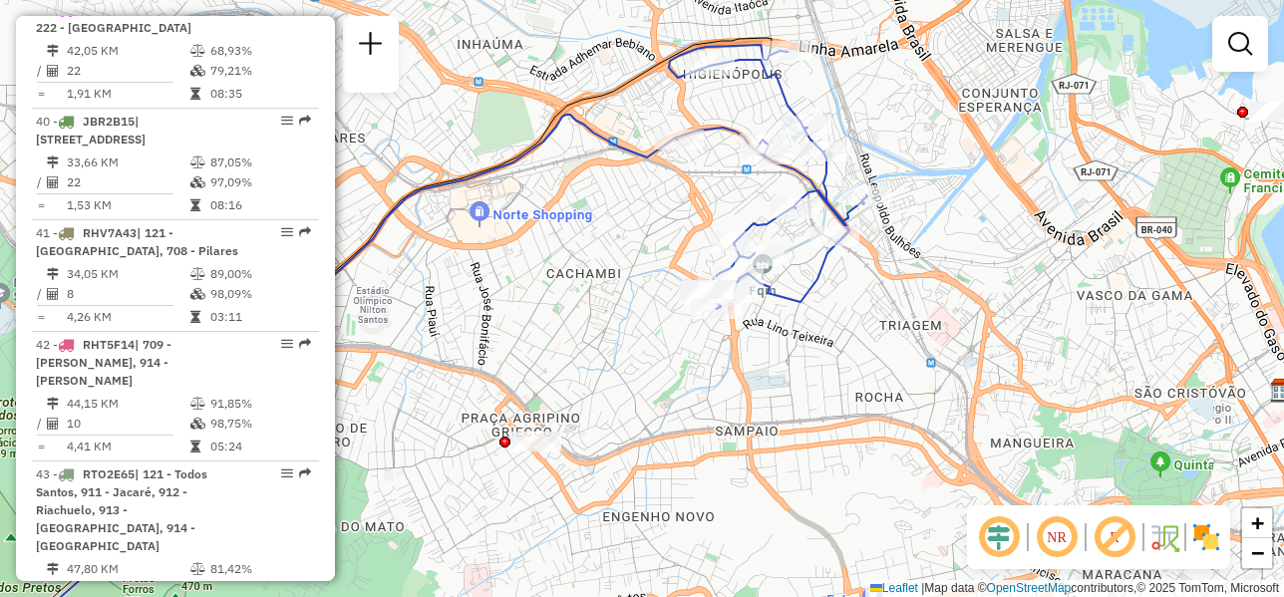
drag, startPoint x: 697, startPoint y: 110, endPoint x: 840, endPoint y: 106, distance: 142.7
click at [840, 106] on div "Janela de atendimento Grade de atendimento Capacidade Transportadoras Veículos …" at bounding box center [642, 298] width 1284 height 597
